Goal: Information Seeking & Learning: Learn about a topic

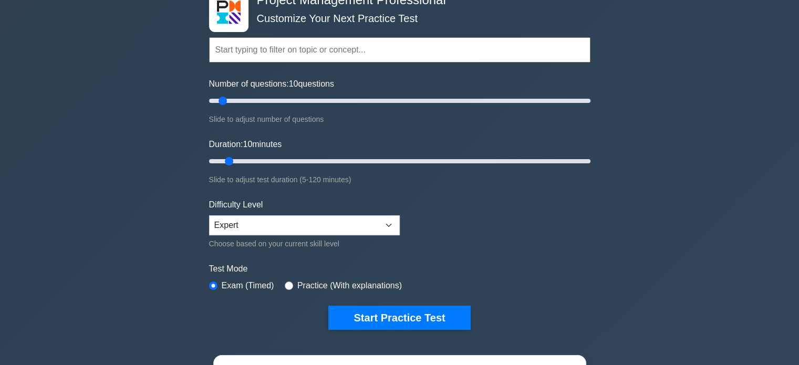
scroll to position [53, 0]
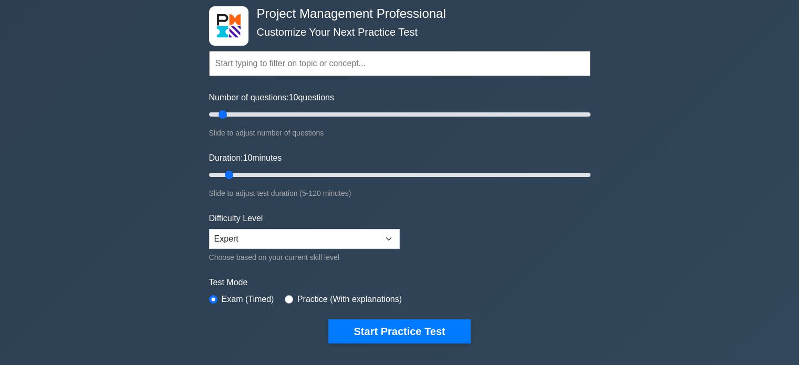
drag, startPoint x: 230, startPoint y: 173, endPoint x: 235, endPoint y: 172, distance: 5.3
click at [235, 172] on input "Duration: 10 minutes" at bounding box center [400, 175] width 382 height 13
type input "15"
click at [238, 172] on input "Duration: 10 minutes" at bounding box center [400, 175] width 382 height 13
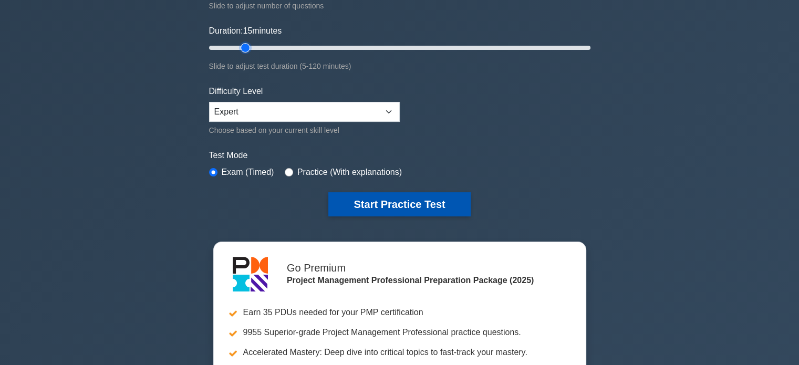
scroll to position [210, 0]
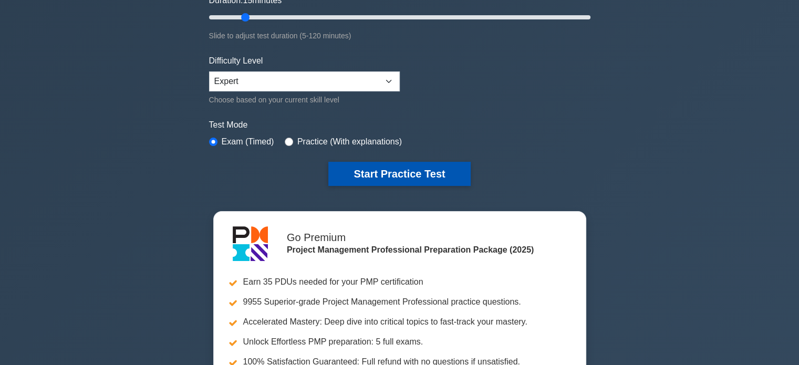
click at [390, 174] on button "Start Practice Test" at bounding box center [399, 174] width 142 height 24
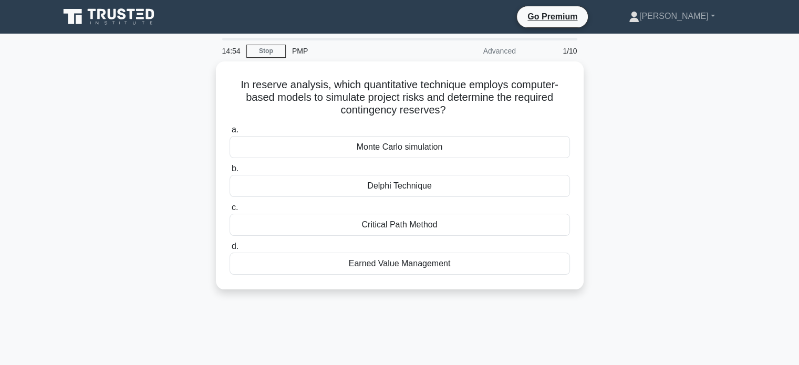
drag, startPoint x: 236, startPoint y: 83, endPoint x: 487, endPoint y: 307, distance: 336.1
click at [487, 307] on div "14:54 Stop PMP Advanced 1/10 In reserve analysis, which quantitative technique …" at bounding box center [400, 301] width 694 height 526
copy div "In reserve analysis, which quantitative technique employs computer-based models…"
click at [394, 333] on div "14:39 Stop PMP Advanced 1/10 In reserve analysis, which quantitative technique …" at bounding box center [400, 301] width 694 height 526
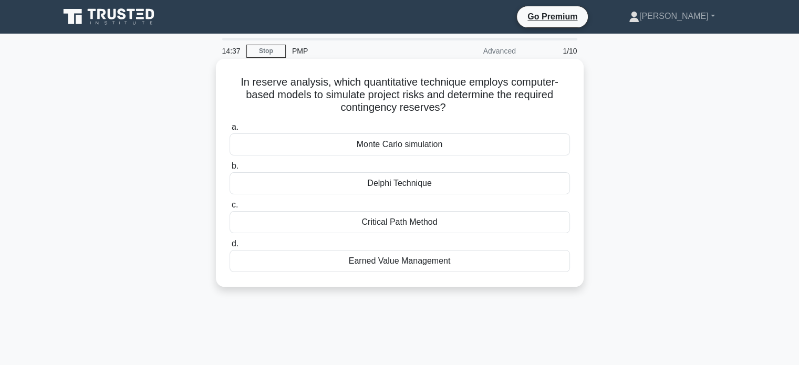
click at [250, 149] on div "Monte Carlo simulation" at bounding box center [400, 144] width 341 height 22
click at [230, 131] on input "a. Monte Carlo simulation" at bounding box center [230, 127] width 0 height 7
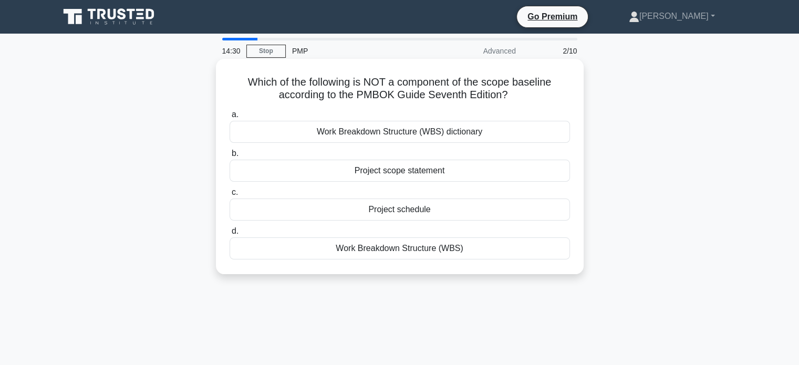
drag, startPoint x: 243, startPoint y: 83, endPoint x: 474, endPoint y: 267, distance: 295.4
click at [474, 267] on div "Which of the following is NOT a component of the scope baseline according to th…" at bounding box center [399, 166] width 359 height 207
copy div "Which of the following is NOT a component of the scope baseline according to th…"
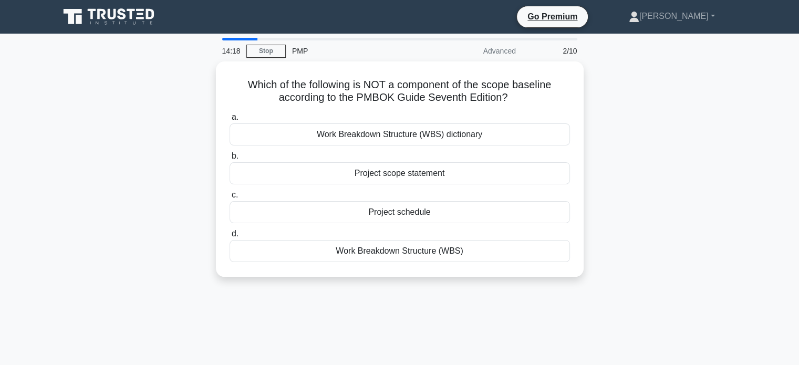
click at [404, 317] on div "14:18 Stop PMP Advanced 2/10 Which of the following is NOT a component of the s…" at bounding box center [400, 301] width 694 height 526
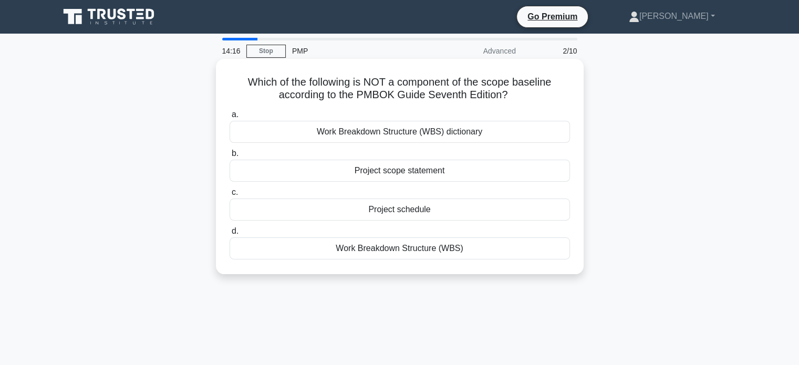
click at [271, 203] on div "Project schedule" at bounding box center [400, 210] width 341 height 22
click at [230, 196] on input "c. Project schedule" at bounding box center [230, 192] width 0 height 7
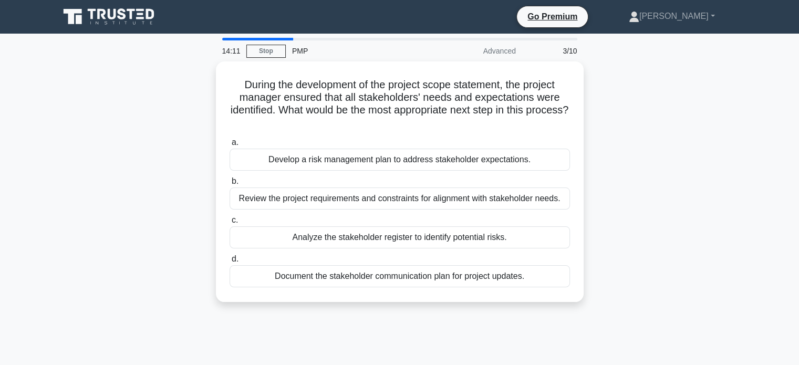
drag, startPoint x: 238, startPoint y: 84, endPoint x: 549, endPoint y: 305, distance: 382.2
click at [549, 305] on div "During the development of the project scope statement, the project manager ensu…" at bounding box center [400, 187] width 694 height 253
copy div "During the development of the project scope statement, the project manager ensu…"
click at [742, 198] on div "During the development of the project scope statement, the project manager ensu…" at bounding box center [400, 187] width 694 height 253
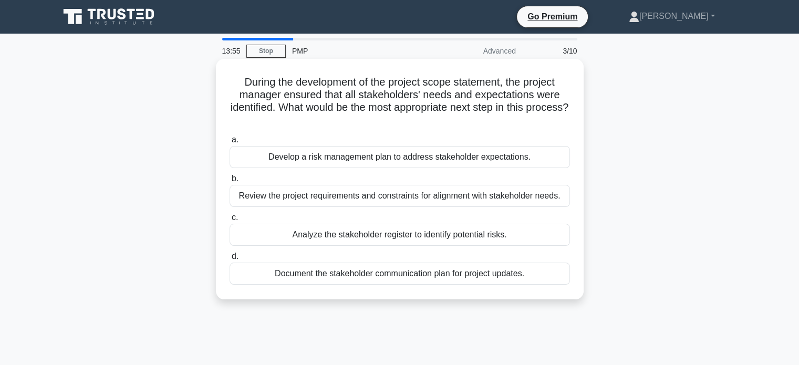
click at [400, 203] on div "Review the project requirements and constraints for alignment with stakeholder …" at bounding box center [400, 196] width 341 height 22
click at [230, 182] on input "b. Review the project requirements and constraints for alignment with stakehold…" at bounding box center [230, 179] width 0 height 7
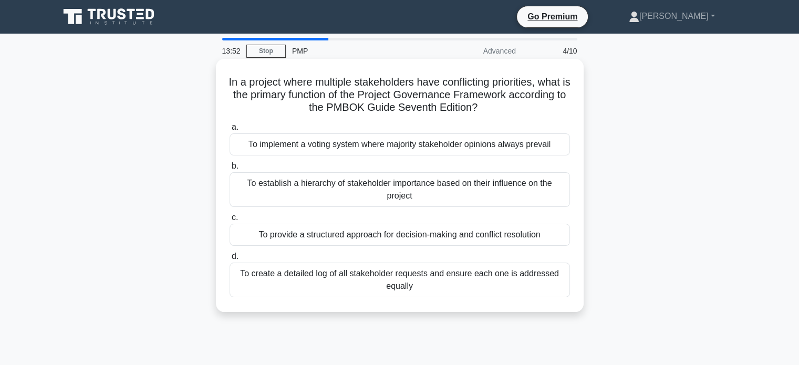
drag, startPoint x: 250, startPoint y: 81, endPoint x: 514, endPoint y: 297, distance: 341.4
click at [514, 297] on div "In a project where multiple stakeholders have conflicting priorities, what is t…" at bounding box center [399, 185] width 359 height 245
copy div "In a project where multiple stakeholders have conflicting priorities, what is t…"
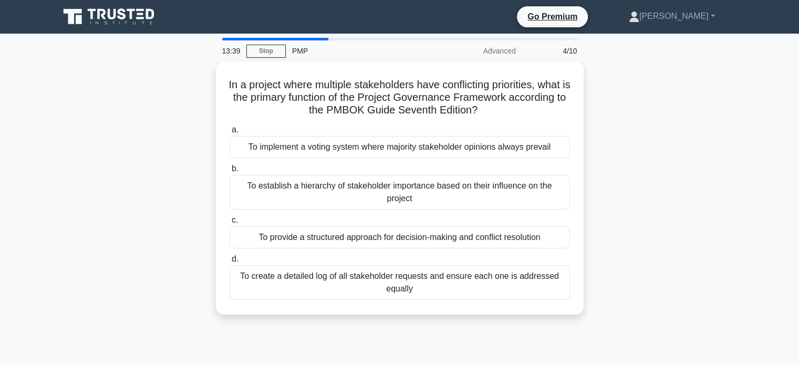
click at [721, 178] on div "In a project where multiple stakeholders have conflicting priorities, what is t…" at bounding box center [400, 194] width 694 height 266
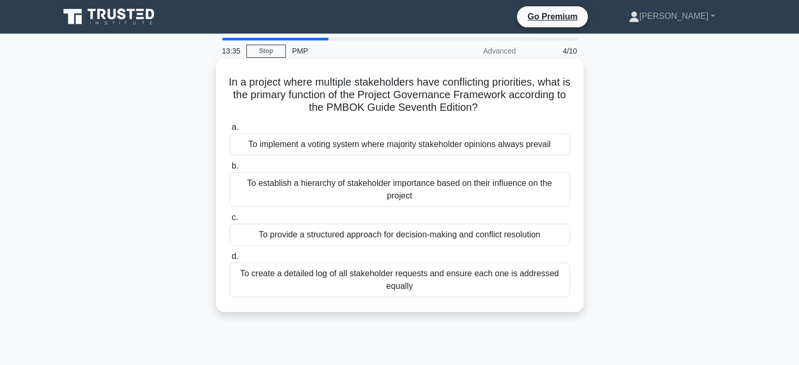
click at [358, 238] on div "To provide a structured approach for decision-making and conflict resolution" at bounding box center [400, 235] width 341 height 22
click at [230, 221] on input "c. To provide a structured approach for decision-making and conflict resolution" at bounding box center [230, 217] width 0 height 7
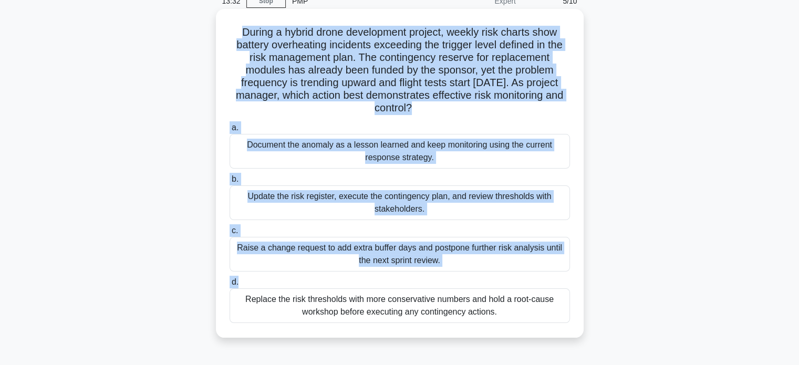
scroll to position [53, 0]
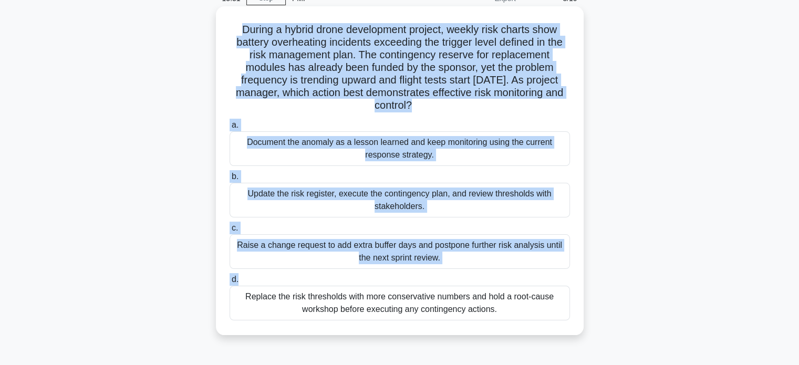
drag, startPoint x: 238, startPoint y: 81, endPoint x: 516, endPoint y: 321, distance: 367.1
click at [516, 321] on div "During a hybrid drone development project, weekly risk charts show battery over…" at bounding box center [399, 171] width 359 height 321
copy div "During a hybrid drone development project, weekly risk charts show battery over…"
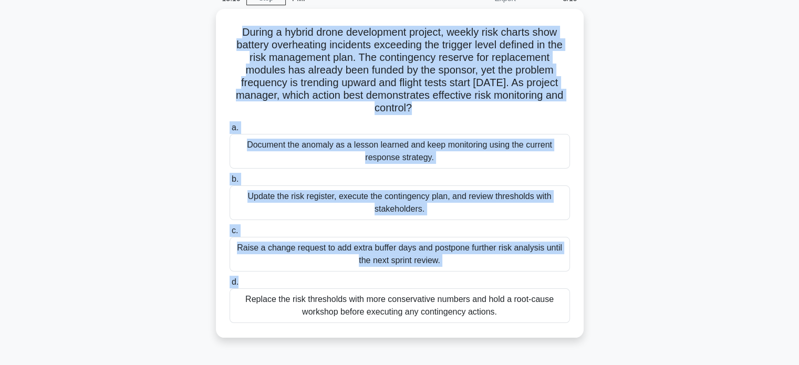
click at [747, 185] on main "13:16 Stop PMP Expert 5/10 During a hybrid drone development project, weekly ri…" at bounding box center [399, 248] width 799 height 534
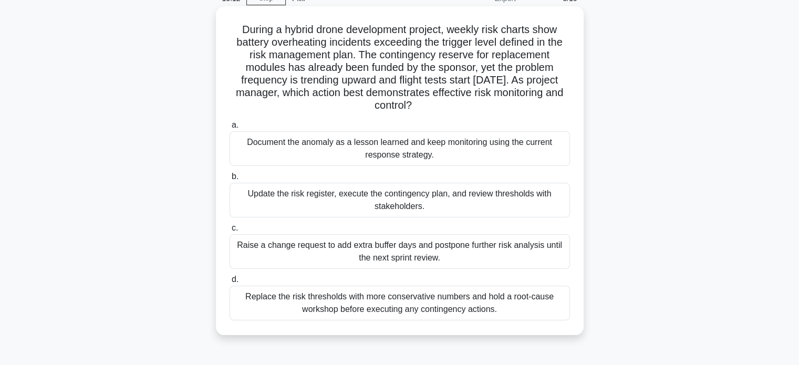
click at [366, 198] on div "Update the risk register, execute the contingency plan, and review thresholds w…" at bounding box center [400, 200] width 341 height 35
click at [230, 180] on input "b. Update the risk register, execute the contingency plan, and review threshold…" at bounding box center [230, 176] width 0 height 7
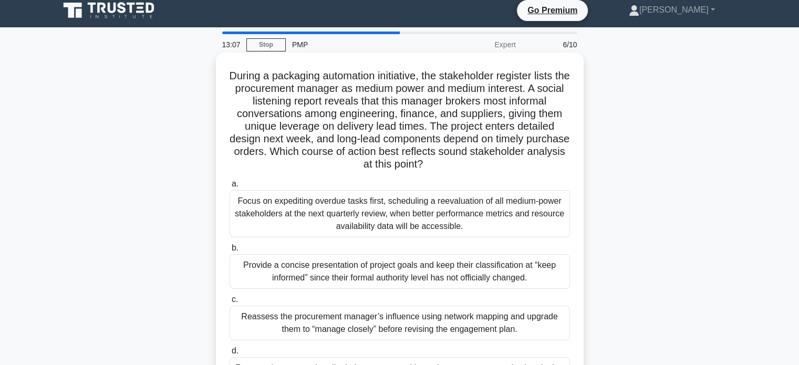
scroll to position [158, 0]
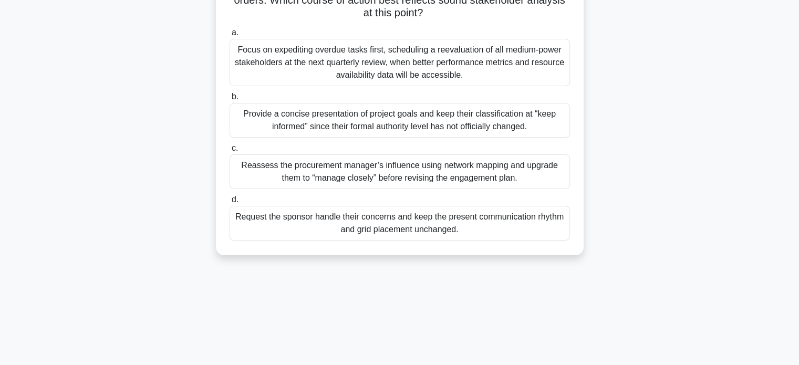
drag, startPoint x: 231, startPoint y: 82, endPoint x: 469, endPoint y: 237, distance: 283.7
click at [469, 237] on div "During a packaging automation initiative, the stakeholder register lists the pr…" at bounding box center [399, 78] width 359 height 346
copy div "During a packaging automation initiative, the stakeholder register lists the pr…"
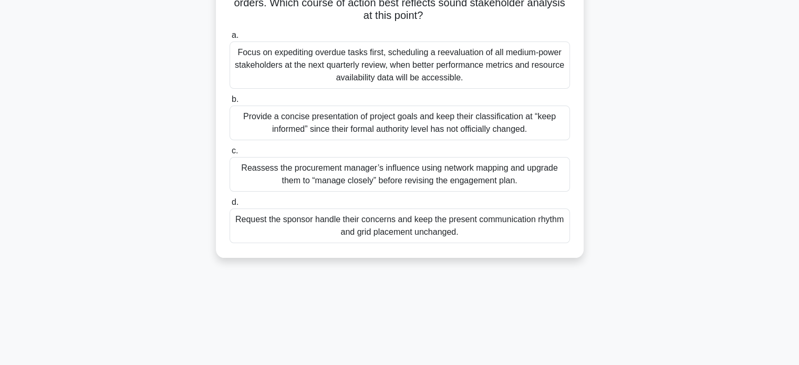
click at [734, 164] on div "During a packaging automation initiative, the stakeholder register lists the pr…" at bounding box center [400, 87] width 694 height 367
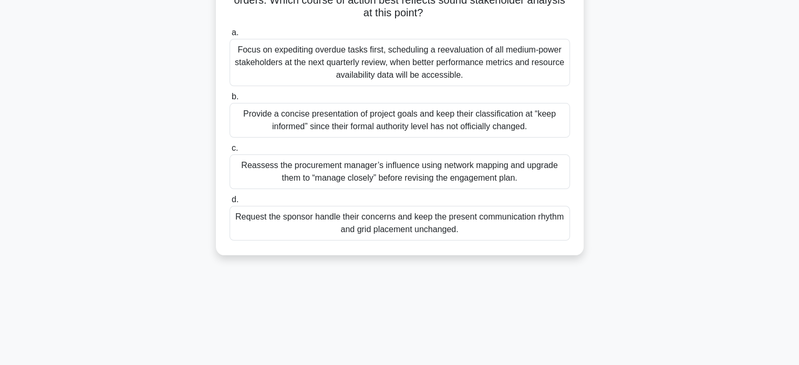
click at [366, 170] on div "Reassess the procurement manager’s influence using network mapping and upgrade …" at bounding box center [400, 172] width 341 height 35
click at [230, 152] on input "c. Reassess the procurement manager’s influence using network mapping and upgra…" at bounding box center [230, 148] width 0 height 7
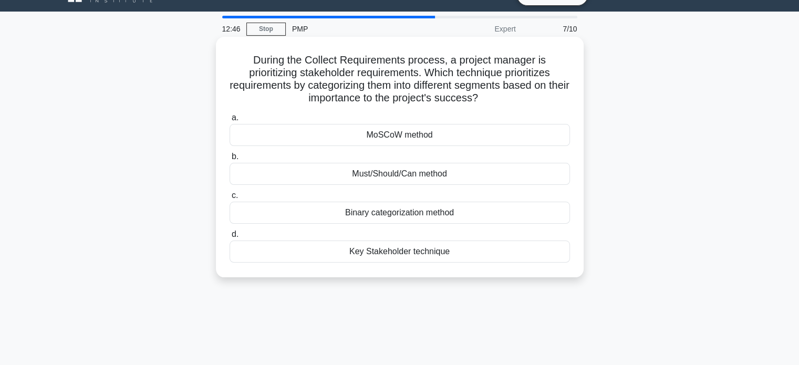
scroll to position [0, 0]
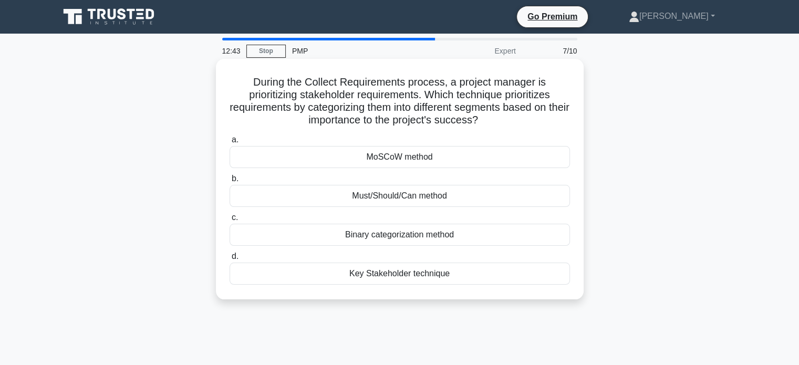
drag, startPoint x: 251, startPoint y: 82, endPoint x: 471, endPoint y: 281, distance: 296.5
click at [469, 284] on div "During the Collect Requirements process, a project manager is prioritizing stak…" at bounding box center [399, 179] width 359 height 232
copy div "During the Collect Requirements process, a project manager is prioritizing stak…"
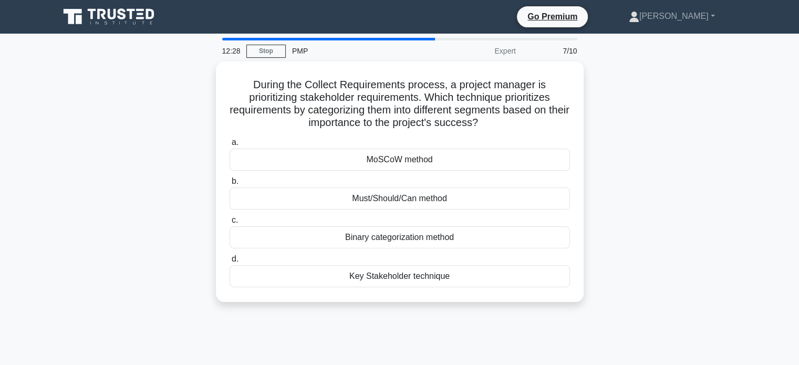
click at [648, 253] on div "During the Collect Requirements process, a project manager is prioritizing stak…" at bounding box center [400, 187] width 694 height 253
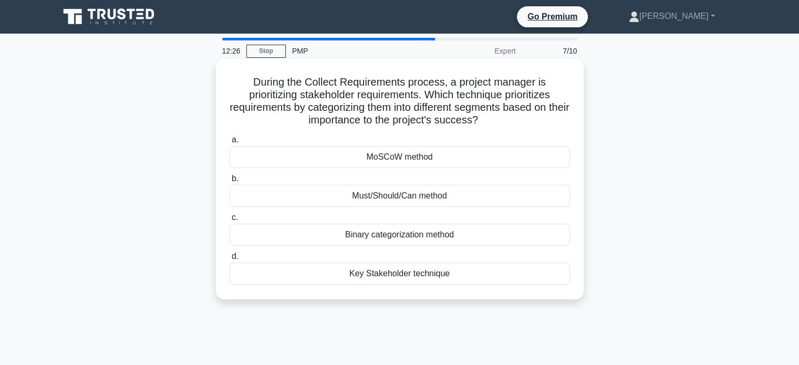
click at [392, 157] on div "MoSCoW method" at bounding box center [400, 157] width 341 height 22
click at [230, 143] on input "a. MoSCoW method" at bounding box center [230, 140] width 0 height 7
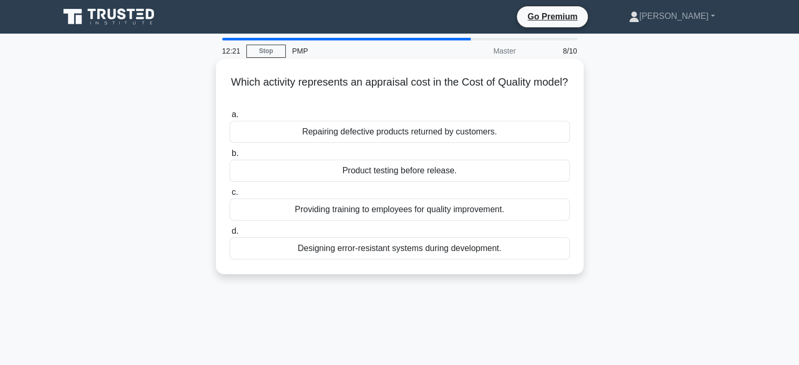
drag, startPoint x: 248, startPoint y: 79, endPoint x: 515, endPoint y: 255, distance: 319.5
click at [515, 255] on div "Which activity represents an appraisal cost in the Cost of Quality model? .spin…" at bounding box center [399, 166] width 359 height 207
copy div "Which activity represents an appraisal cost in the Cost of Quality model? .spin…"
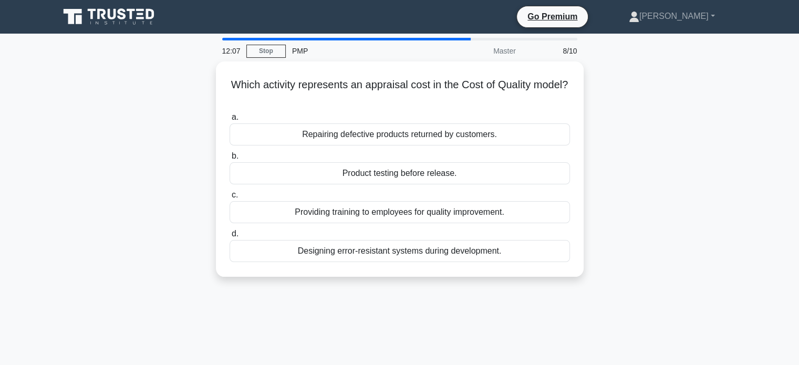
click at [664, 216] on div "Which activity represents an appraisal cost in the Cost of Quality model? .spin…" at bounding box center [400, 175] width 694 height 228
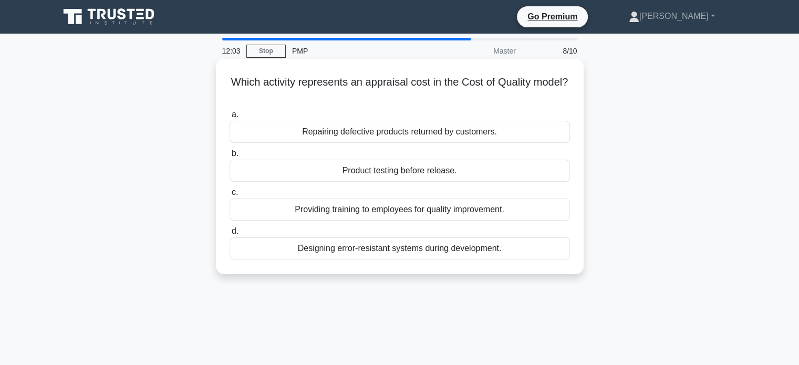
click at [417, 169] on div "Product testing before release." at bounding box center [400, 171] width 341 height 22
click at [230, 157] on input "b. Product testing before release." at bounding box center [230, 153] width 0 height 7
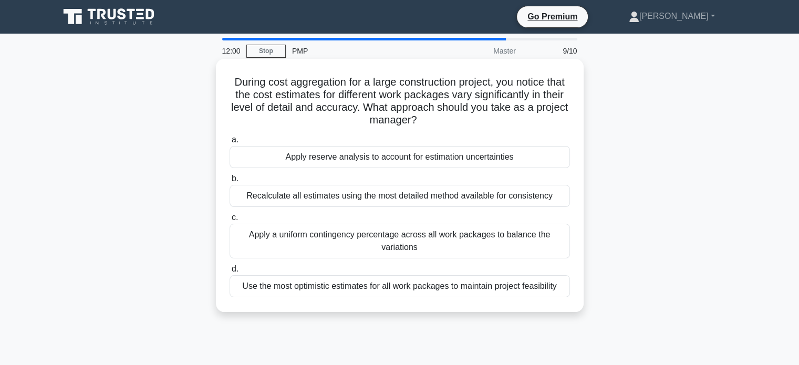
drag, startPoint x: 240, startPoint y: 81, endPoint x: 569, endPoint y: 290, distance: 389.7
click at [569, 290] on div "During cost aggregation for a large construction project, you notice that the c…" at bounding box center [399, 185] width 359 height 245
copy div "During cost aggregation for a large construction project, you notice that the c…"
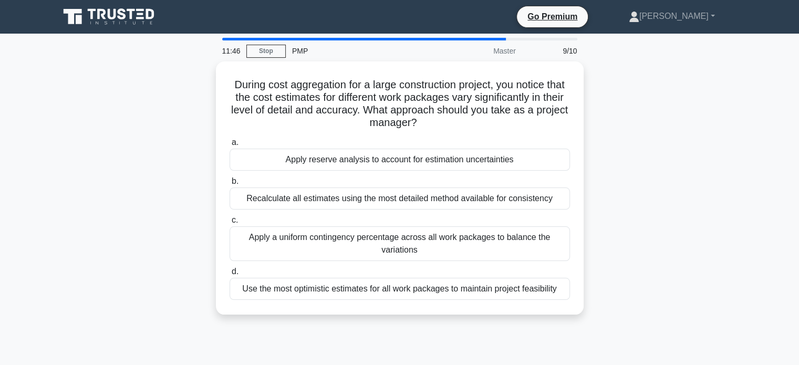
click at [680, 248] on div "During cost aggregation for a large construction project, you notice that the c…" at bounding box center [400, 194] width 694 height 266
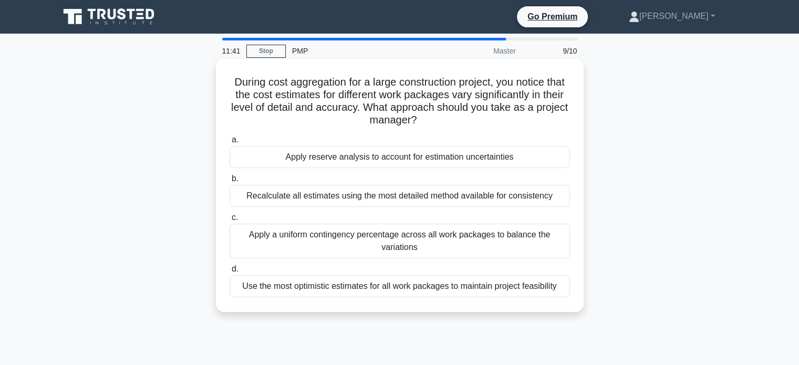
click at [341, 153] on div "Apply reserve analysis to account for estimation uncertainties" at bounding box center [400, 157] width 341 height 22
click at [230, 143] on input "a. Apply reserve analysis to account for estimation uncertainties" at bounding box center [230, 140] width 0 height 7
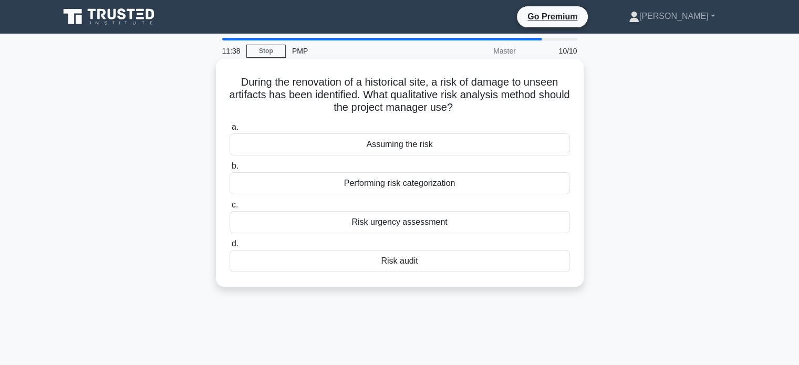
drag, startPoint x: 238, startPoint y: 84, endPoint x: 464, endPoint y: 271, distance: 293.8
click at [464, 271] on div "During the renovation of a historical site, a risk of damage to unseen artifact…" at bounding box center [399, 173] width 359 height 220
copy div "During the renovation of a historical site, a risk of damage to unseen artifact…"
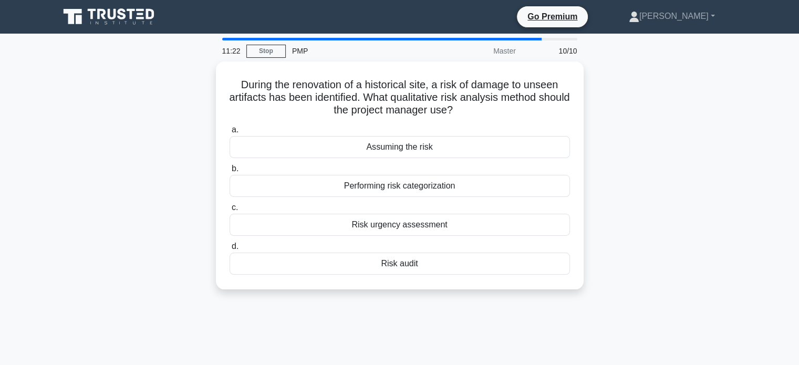
click at [709, 178] on div "During the renovation of a historical site, a risk of damage to unseen artifact…" at bounding box center [400, 181] width 694 height 241
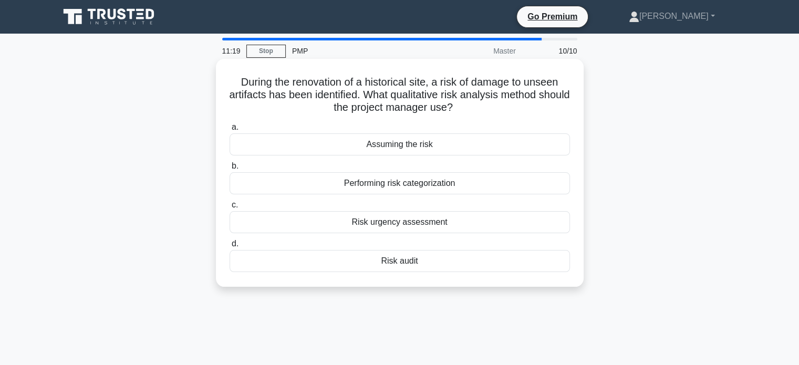
click at [415, 222] on div "Risk urgency assessment" at bounding box center [400, 222] width 341 height 22
click at [230, 209] on input "c. Risk urgency assessment" at bounding box center [230, 205] width 0 height 7
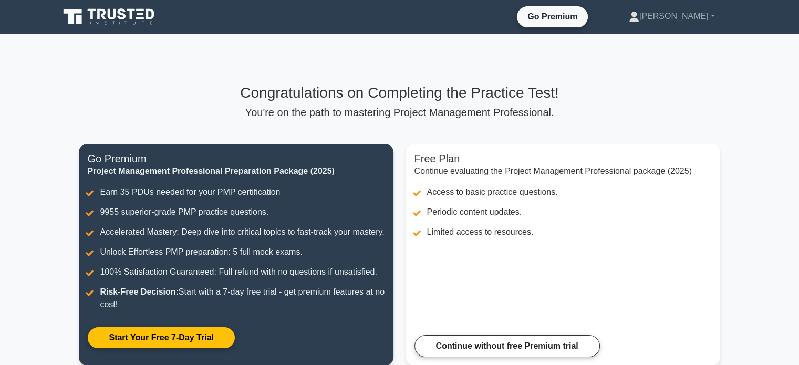
click at [452, 115] on p "You're on the path to mastering Project Management Professional." at bounding box center [399, 112] width 641 height 13
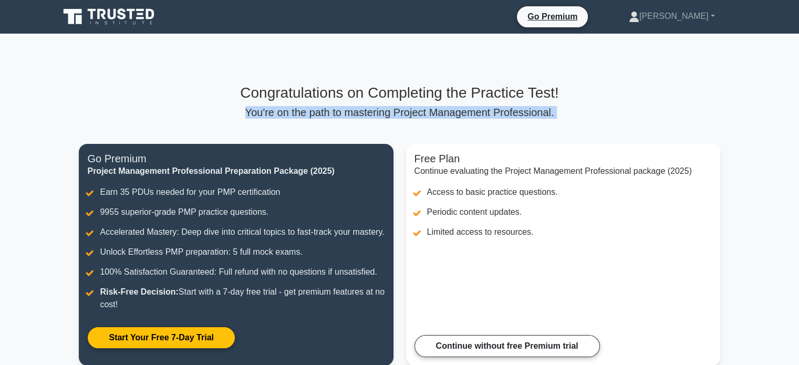
click at [452, 115] on p "You're on the path to mastering Project Management Professional." at bounding box center [399, 112] width 641 height 13
click at [446, 120] on div at bounding box center [446, 120] width 0 height 0
click at [410, 109] on p "You're on the path to mastering Project Management Professional." at bounding box center [399, 112] width 641 height 13
